Goal: Task Accomplishment & Management: Manage account settings

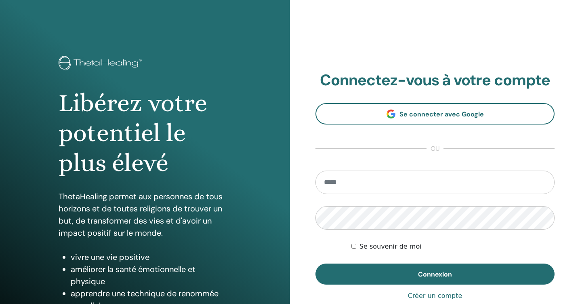
click at [416, 114] on span "Se connecter avec Google" at bounding box center [441, 114] width 84 height 8
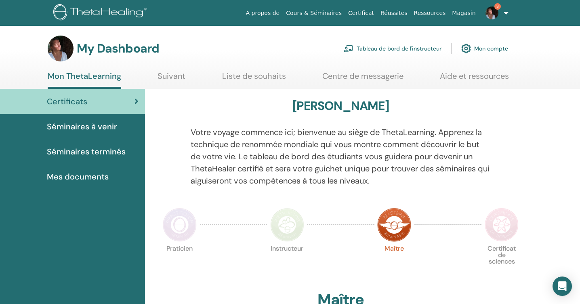
click at [414, 50] on link "Tableau de bord de l'instructeur" at bounding box center [393, 49] width 98 height 18
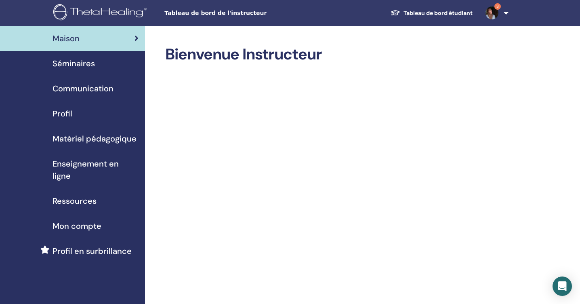
click at [83, 65] on span "Séminaires" at bounding box center [73, 63] width 42 height 12
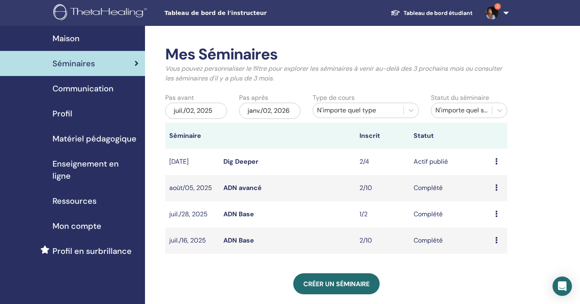
click at [495, 159] on icon at bounding box center [496, 161] width 2 height 6
click at [495, 190] on link "Participants" at bounding box center [496, 190] width 36 height 8
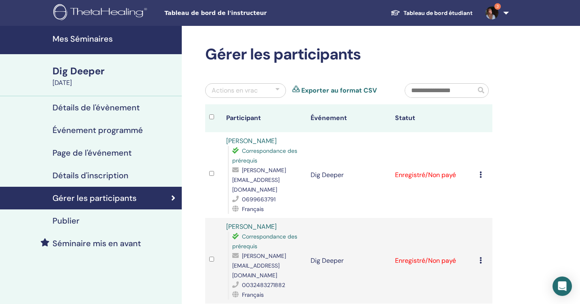
click at [482, 171] on icon at bounding box center [480, 174] width 2 height 6
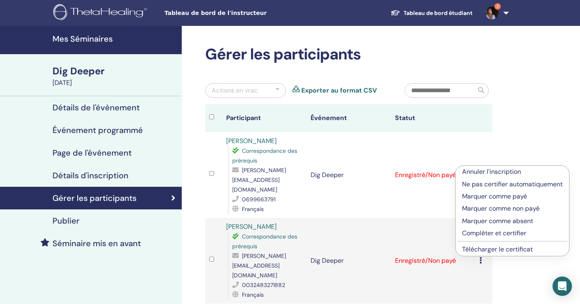
click at [485, 195] on p "Marquer comme payé" at bounding box center [512, 196] width 101 height 10
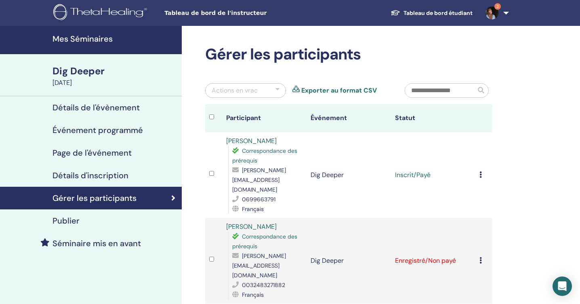
click at [480, 257] on icon at bounding box center [480, 260] width 2 height 6
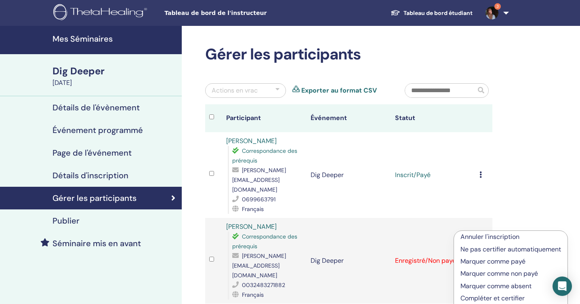
click at [481, 262] on p "Marquer comme payé" at bounding box center [510, 261] width 101 height 10
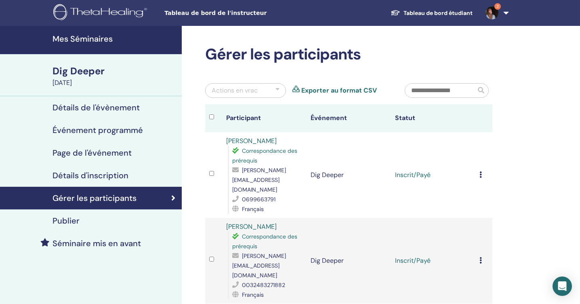
click at [458, 12] on link "Tableau de bord étudiant" at bounding box center [431, 13] width 95 height 15
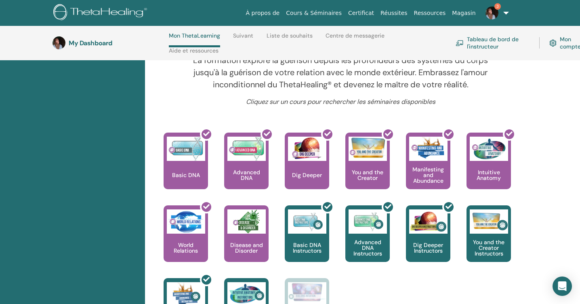
scroll to position [304, 0]
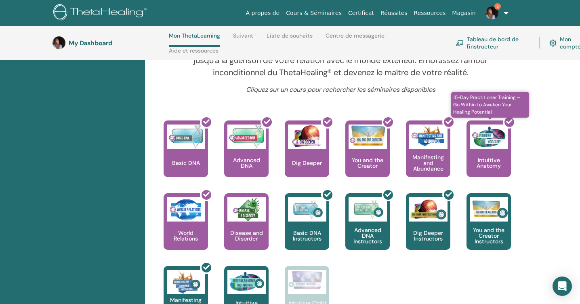
click at [492, 156] on div at bounding box center [493, 151] width 44 height 73
